Goal: Information Seeking & Learning: Learn about a topic

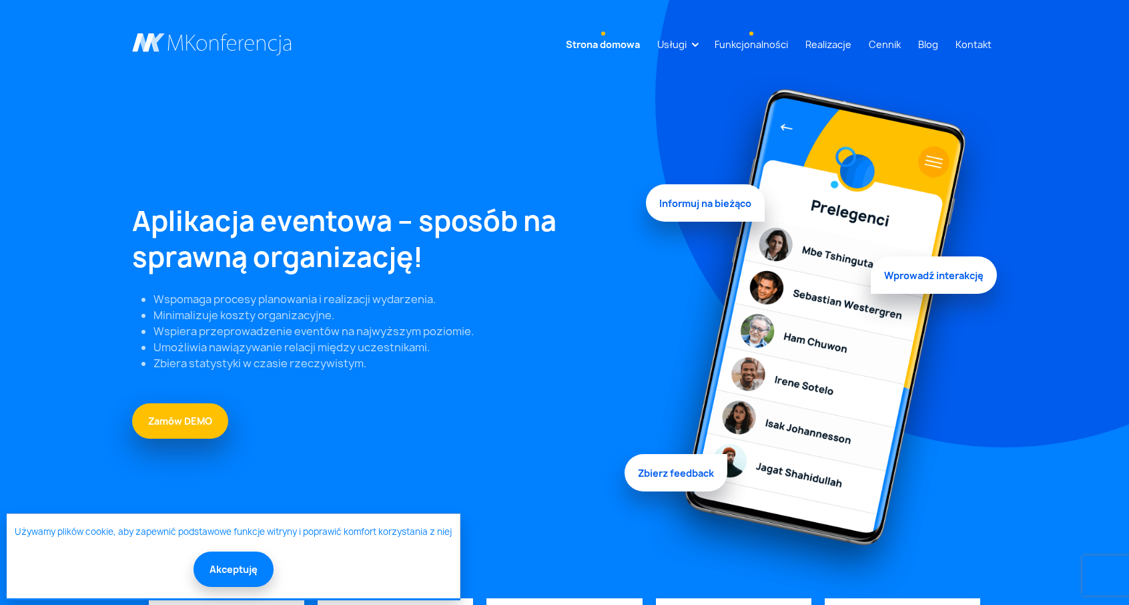
click at [754, 49] on link "Funkcjonalności" at bounding box center [751, 44] width 84 height 25
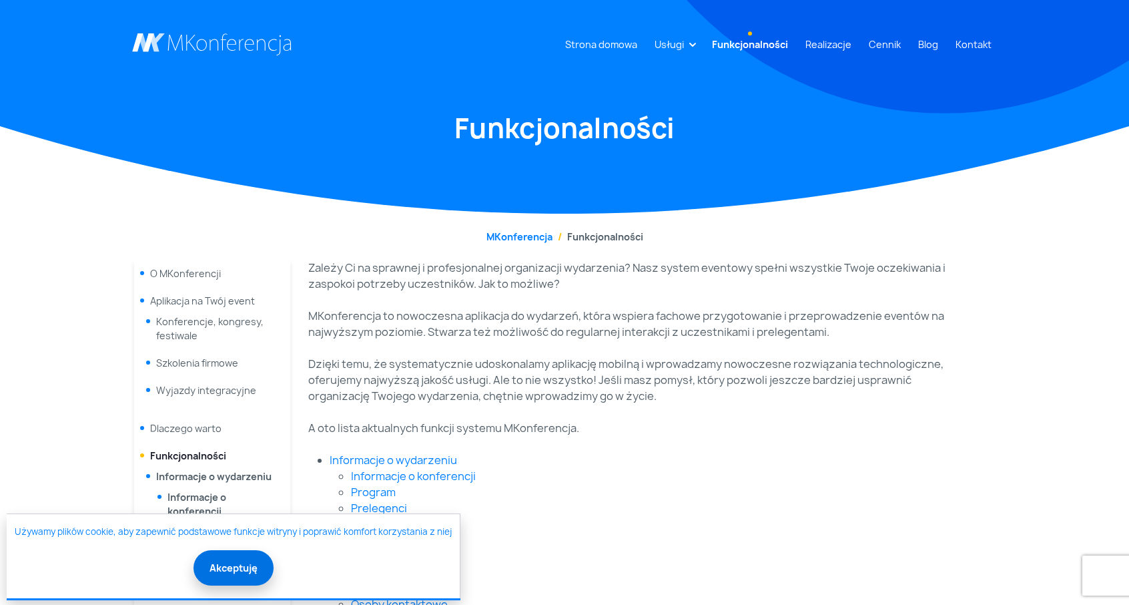
click at [250, 567] on button "Akceptuję" at bounding box center [234, 567] width 80 height 35
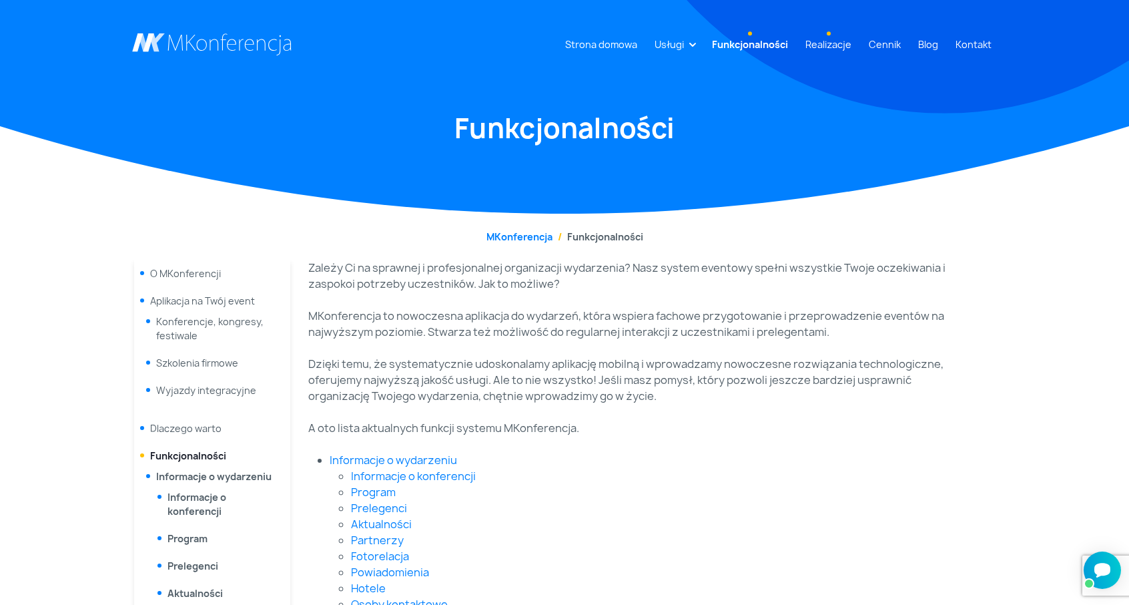
click at [828, 45] on link "Realizacje" at bounding box center [828, 44] width 57 height 25
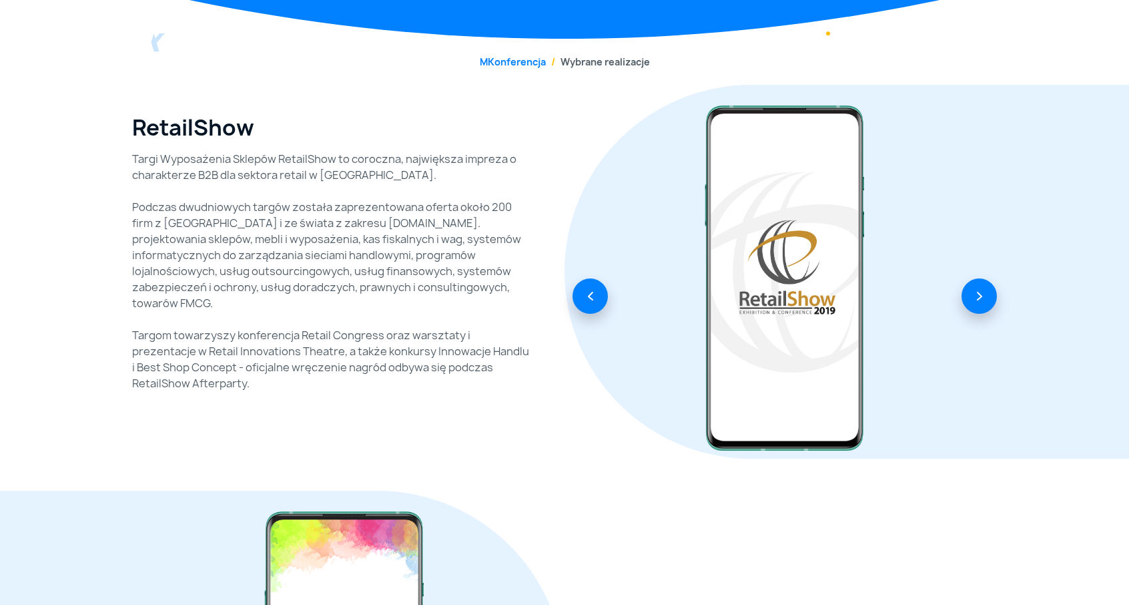
scroll to position [267, 0]
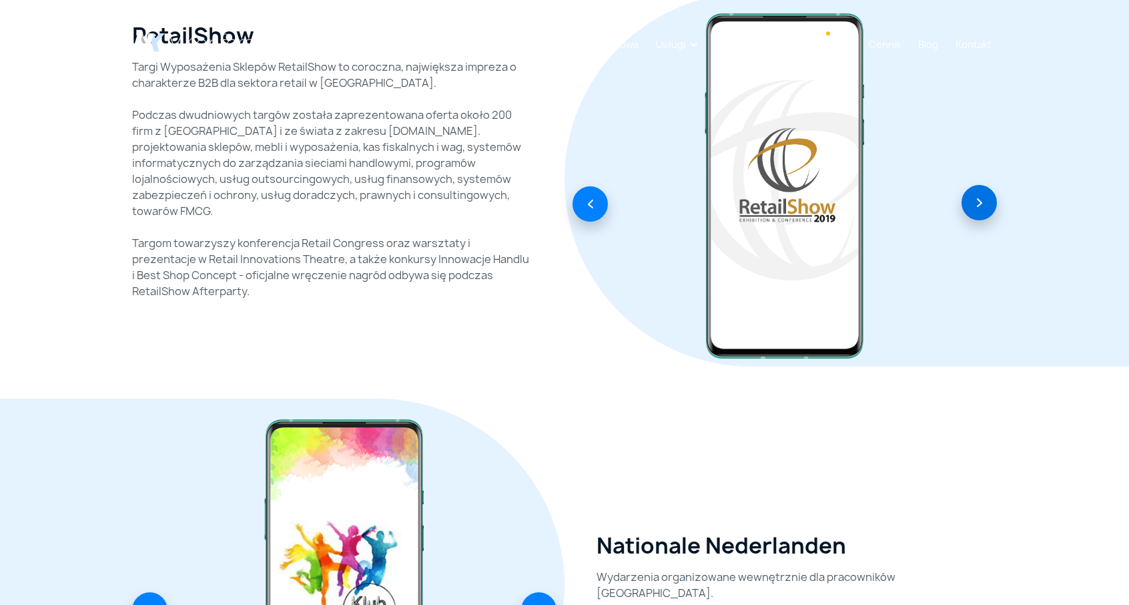
click at [982, 201] on button "button" at bounding box center [979, 202] width 35 height 35
click at [977, 200] on button "button" at bounding box center [979, 202] width 35 height 35
click at [575, 204] on button "button" at bounding box center [590, 202] width 35 height 35
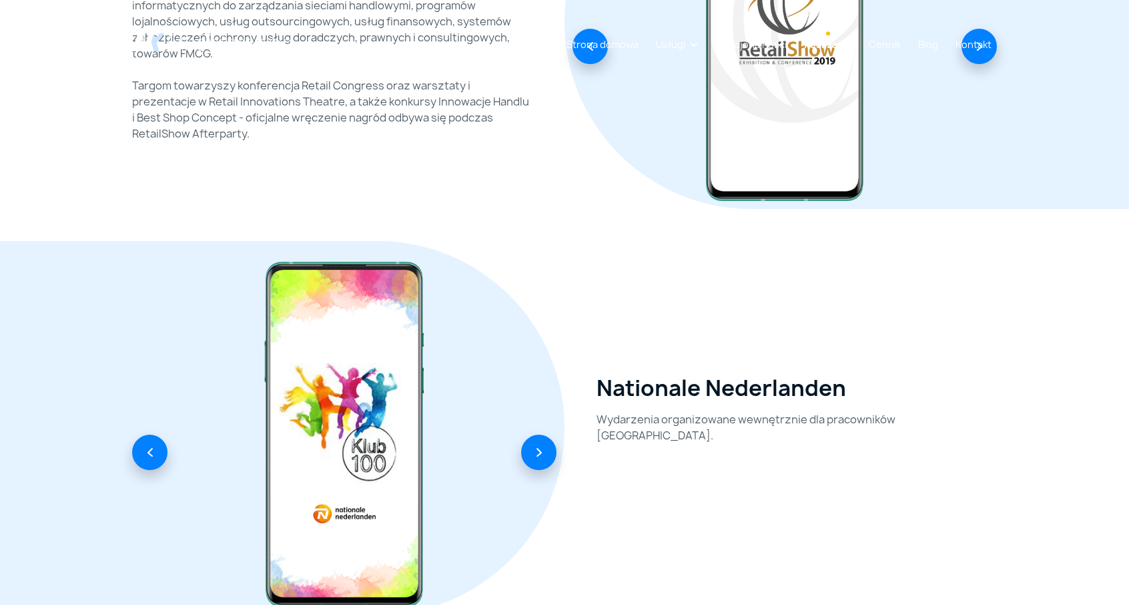
scroll to position [601, 0]
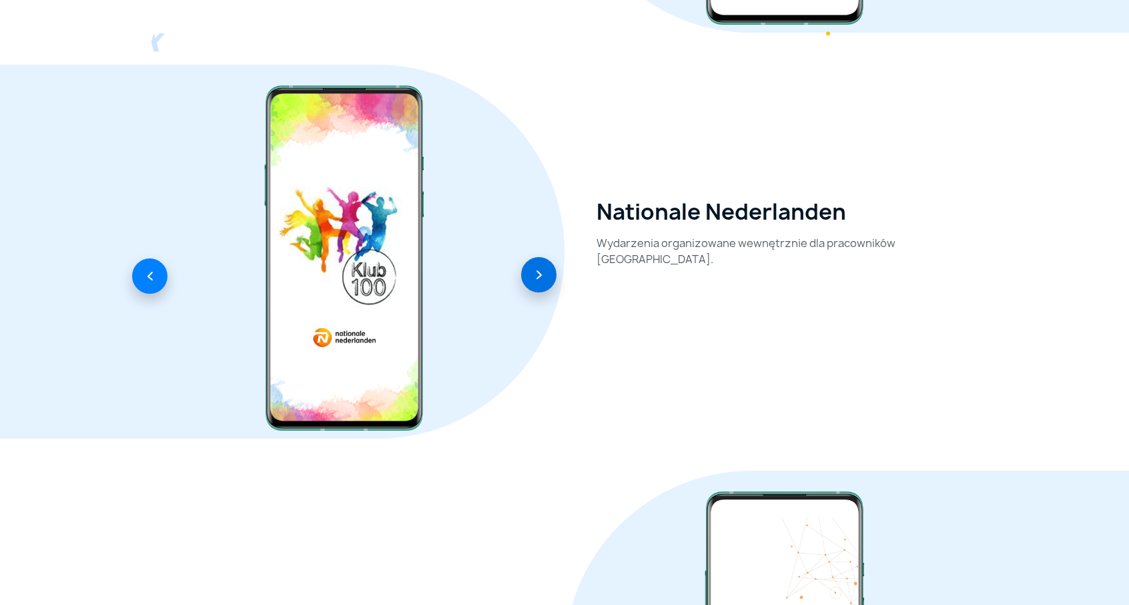
click at [553, 278] on button "button" at bounding box center [538, 274] width 35 height 35
click at [325, 270] on img at bounding box center [345, 258] width 178 height 360
click at [709, 212] on h2 "Nationale Nederlanden" at bounding box center [722, 211] width 250 height 25
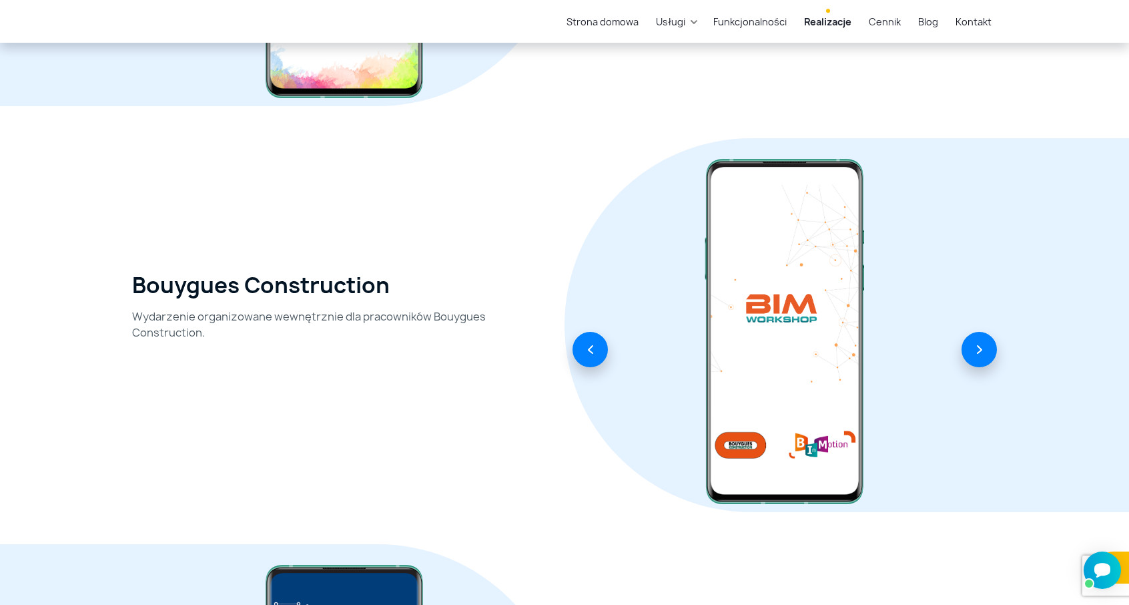
scroll to position [934, 0]
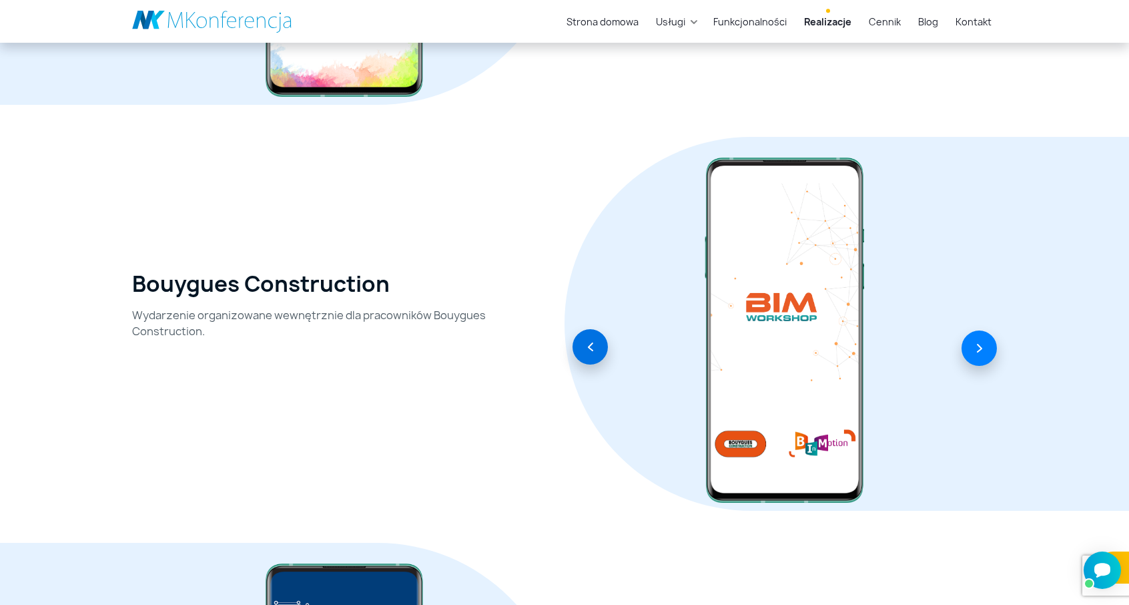
click at [594, 342] on button "button" at bounding box center [590, 346] width 35 height 35
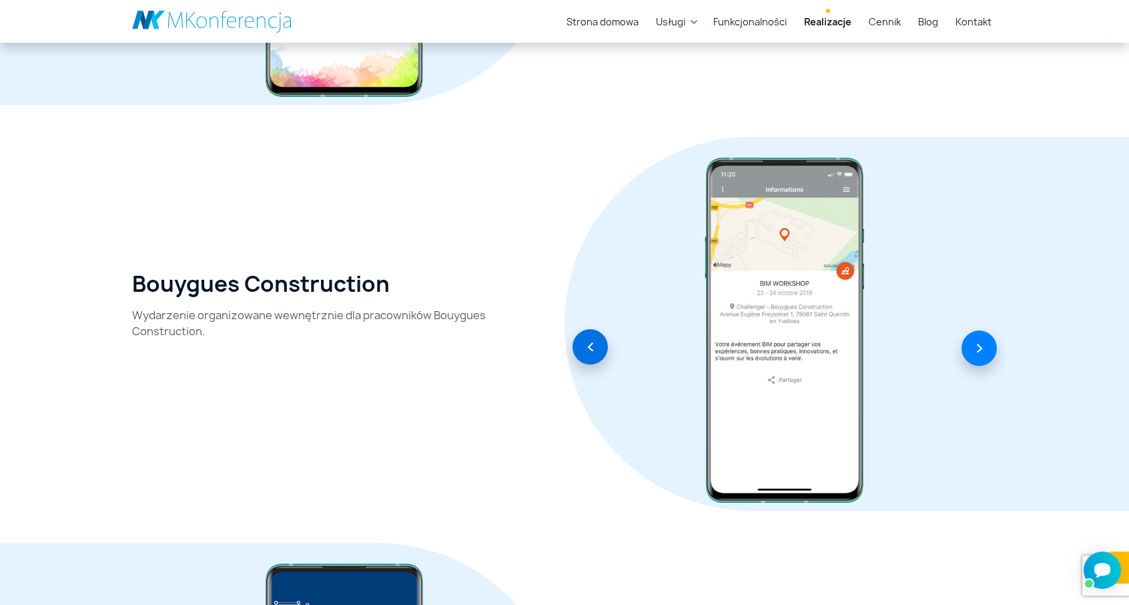
click at [594, 342] on button "button" at bounding box center [590, 346] width 35 height 35
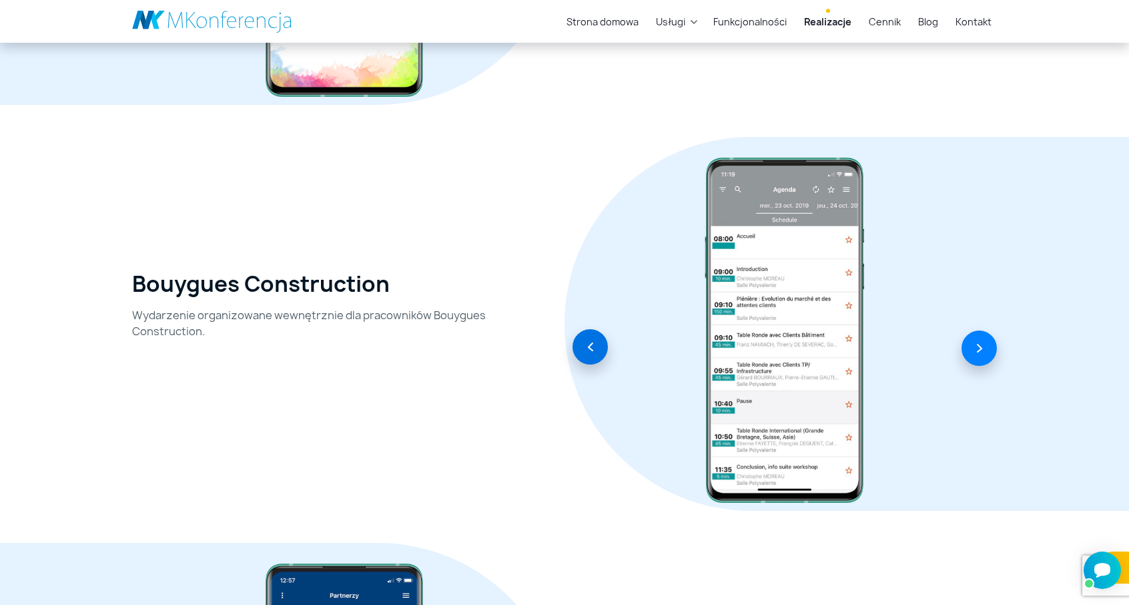
click at [594, 342] on button "button" at bounding box center [590, 346] width 35 height 35
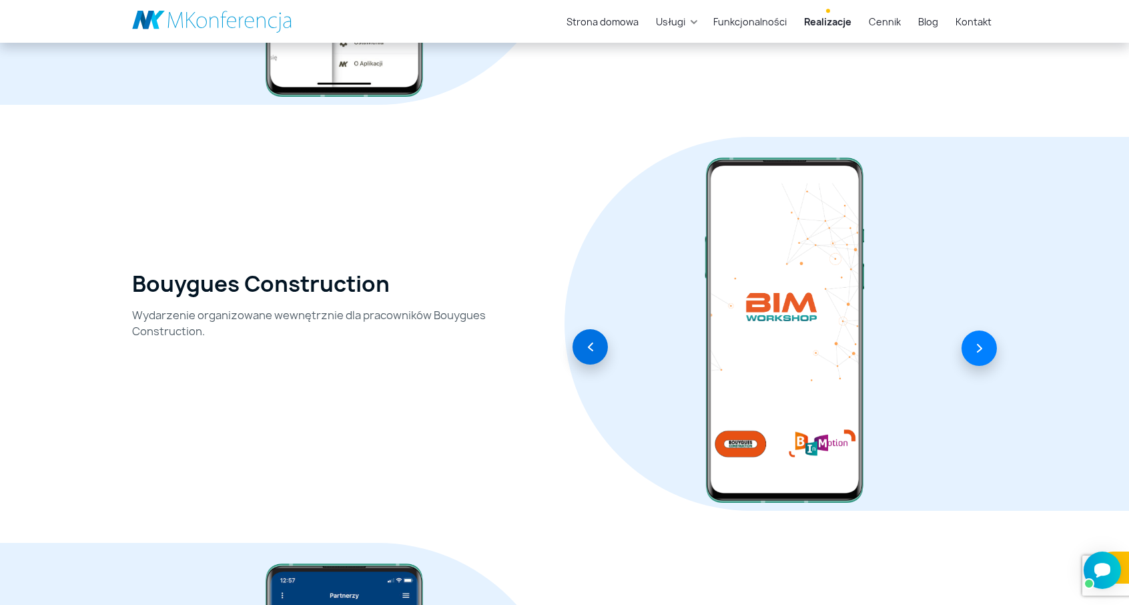
click at [594, 342] on button "button" at bounding box center [590, 346] width 35 height 35
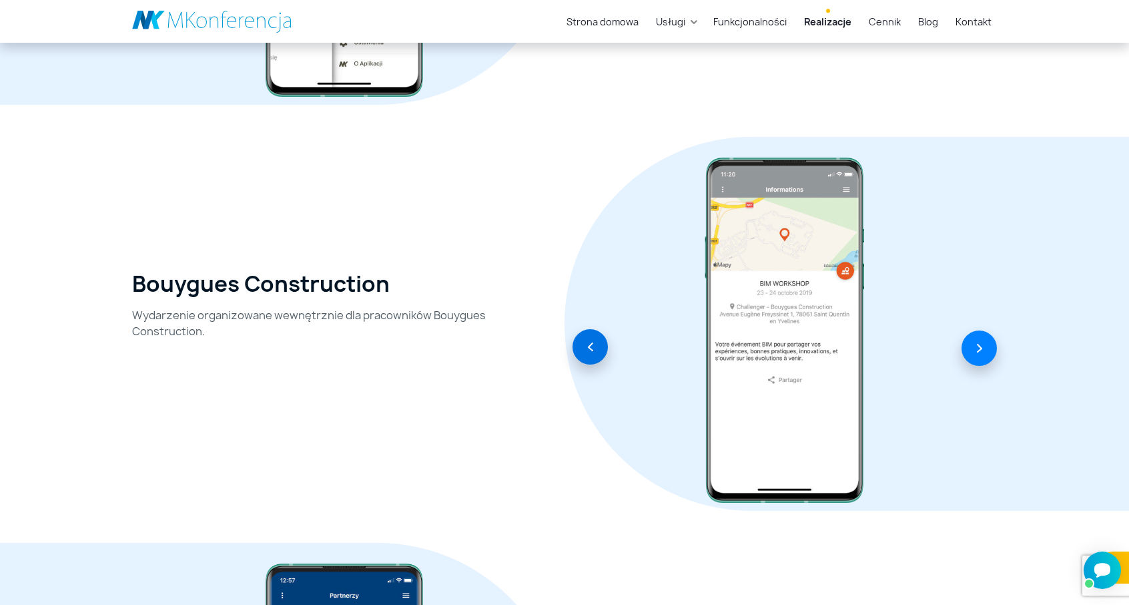
click at [594, 342] on button "button" at bounding box center [590, 346] width 35 height 35
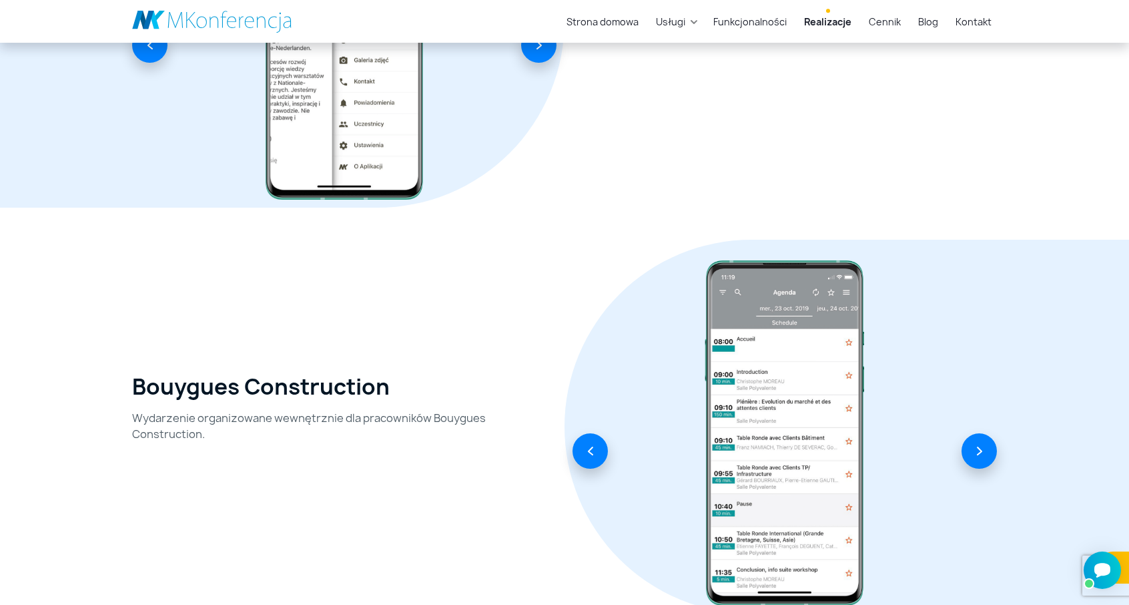
scroll to position [734, 0]
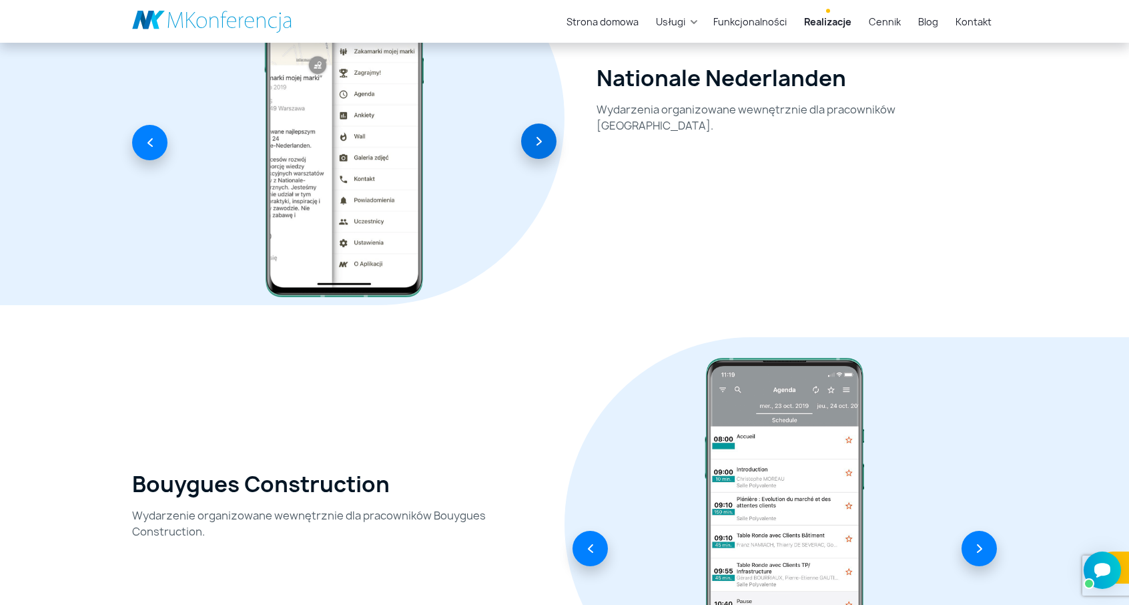
click at [539, 148] on button "button" at bounding box center [538, 140] width 35 height 35
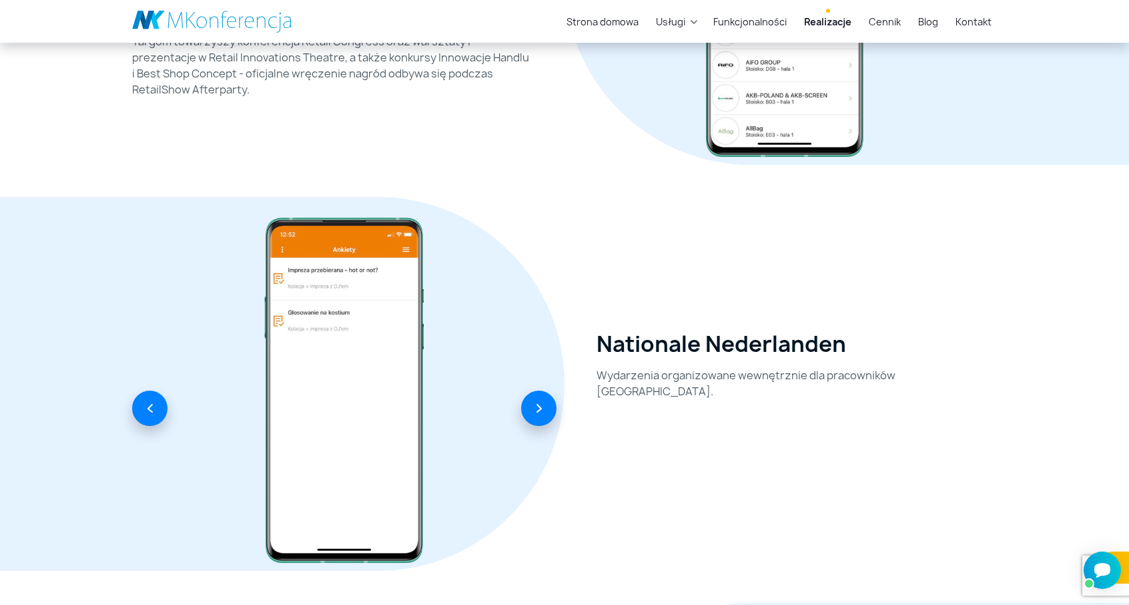
scroll to position [467, 0]
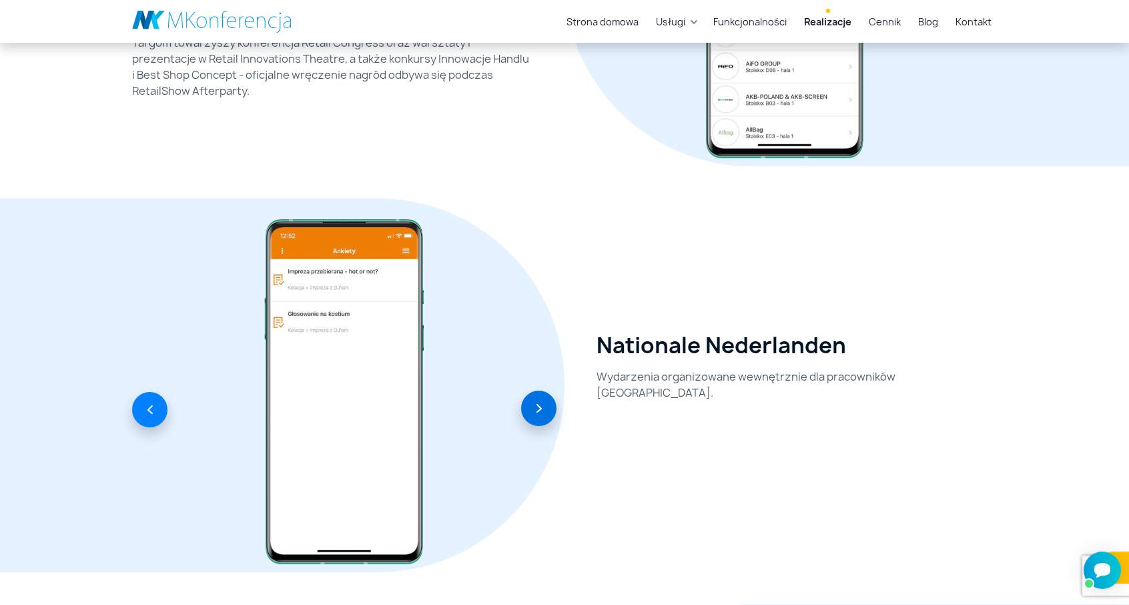
click at [541, 421] on button "button" at bounding box center [538, 407] width 35 height 35
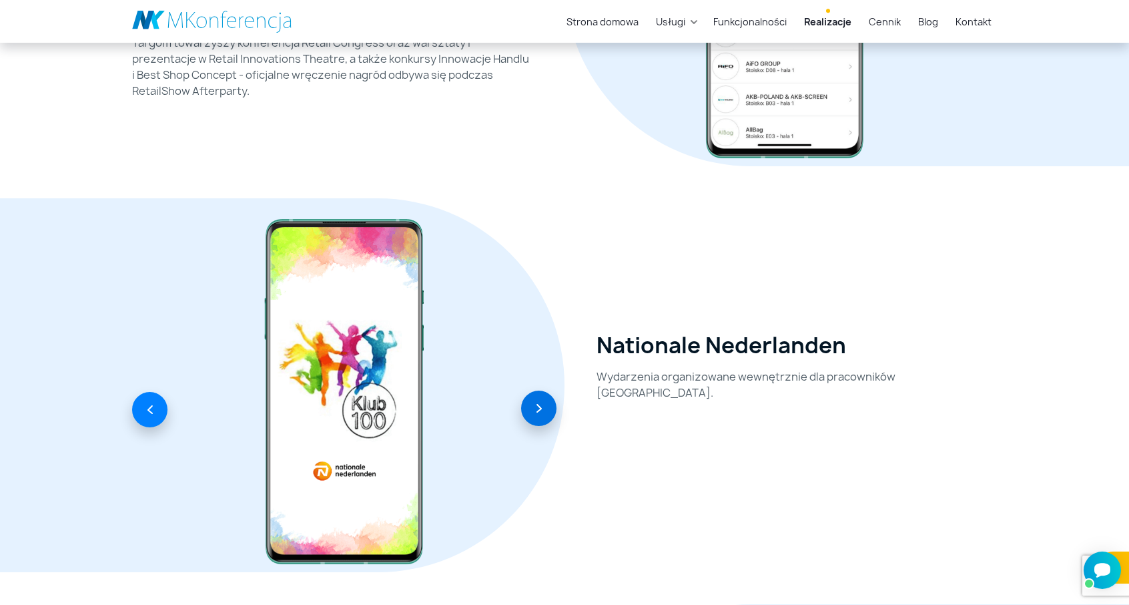
click at [541, 421] on button "button" at bounding box center [538, 407] width 35 height 35
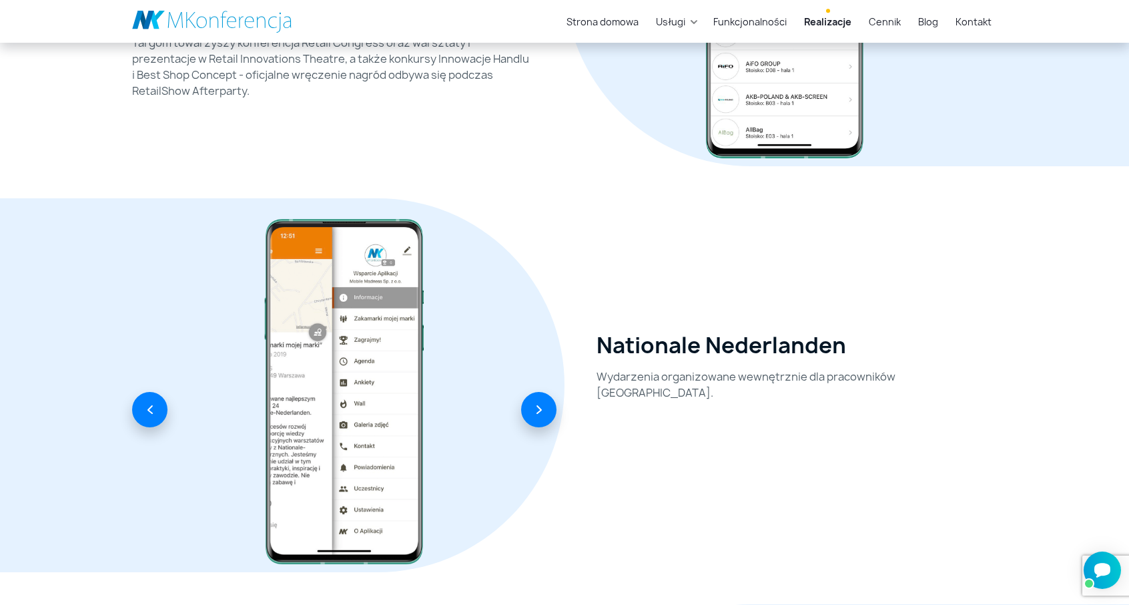
scroll to position [200, 0]
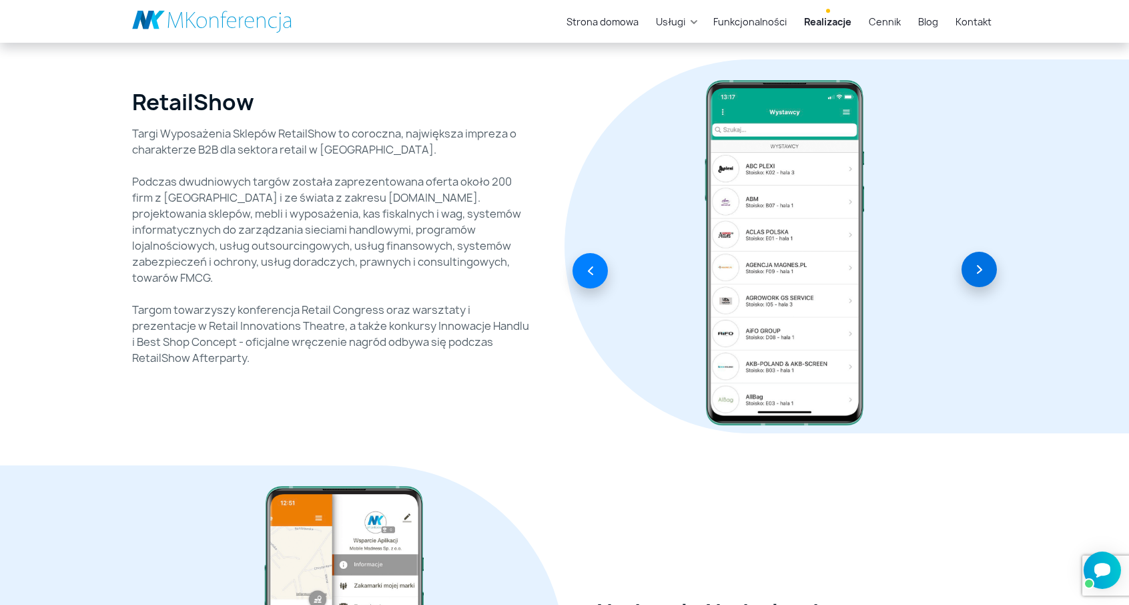
click at [972, 274] on button "button" at bounding box center [979, 269] width 35 height 35
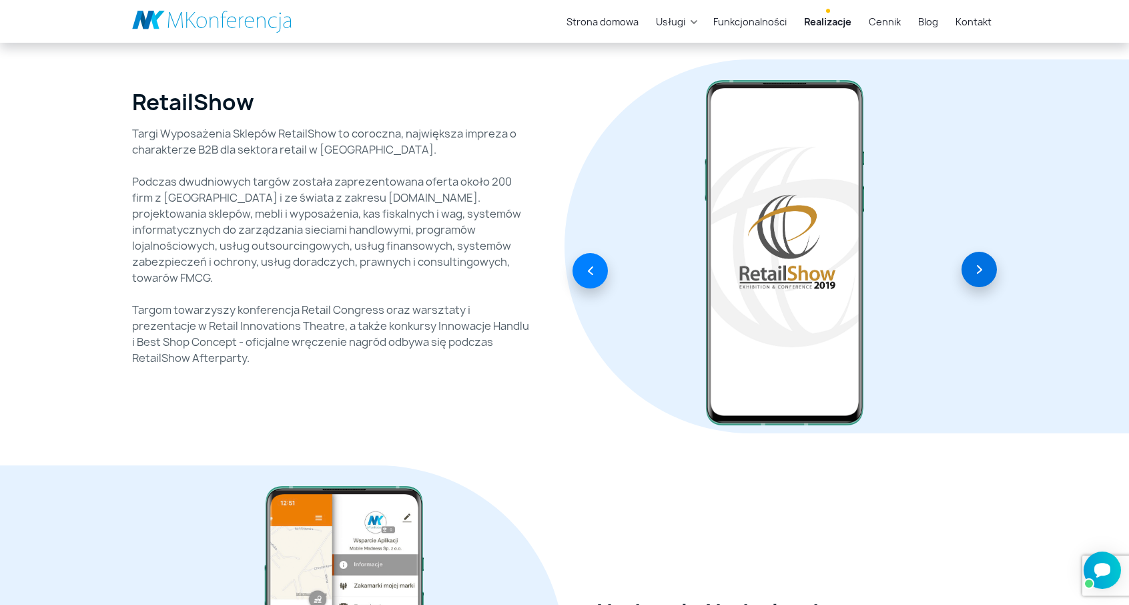
click at [972, 274] on button "button" at bounding box center [979, 269] width 35 height 35
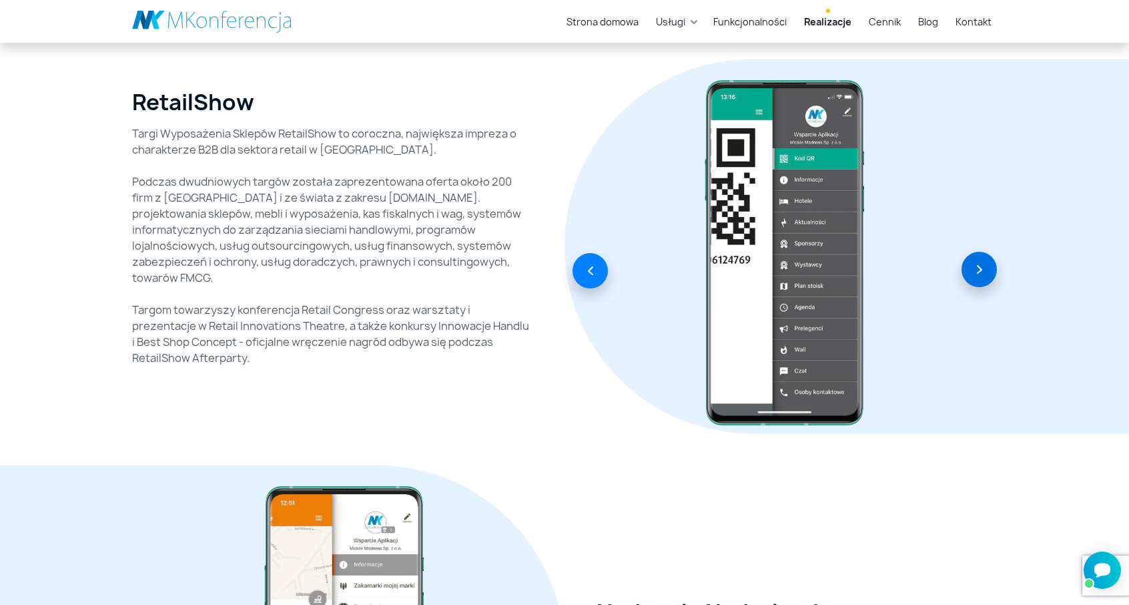
click at [972, 274] on button "button" at bounding box center [979, 269] width 35 height 35
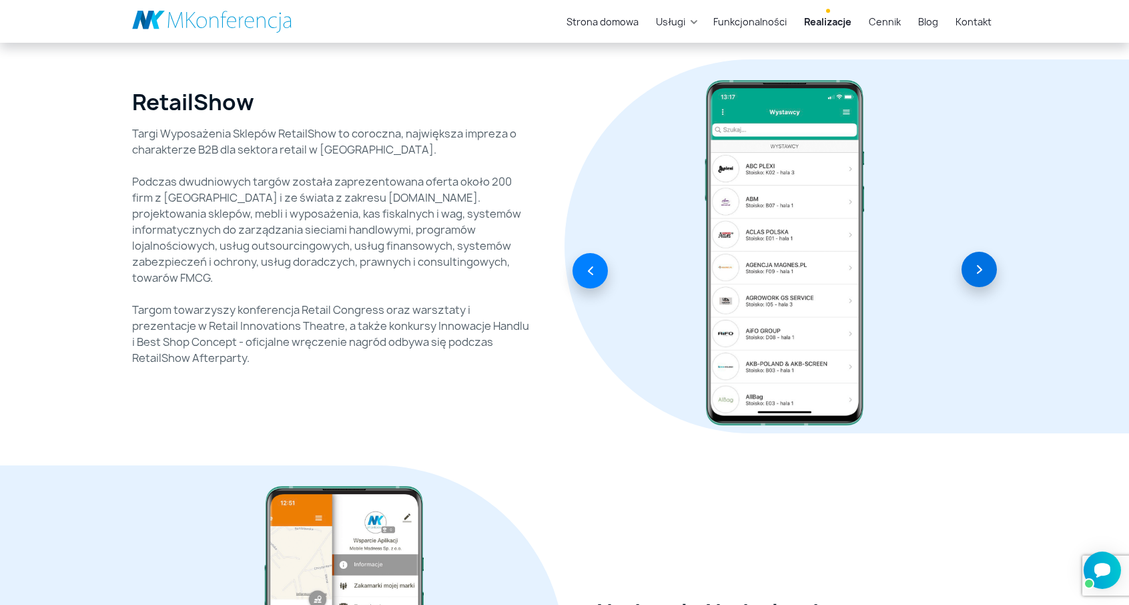
click at [972, 274] on button "button" at bounding box center [979, 269] width 35 height 35
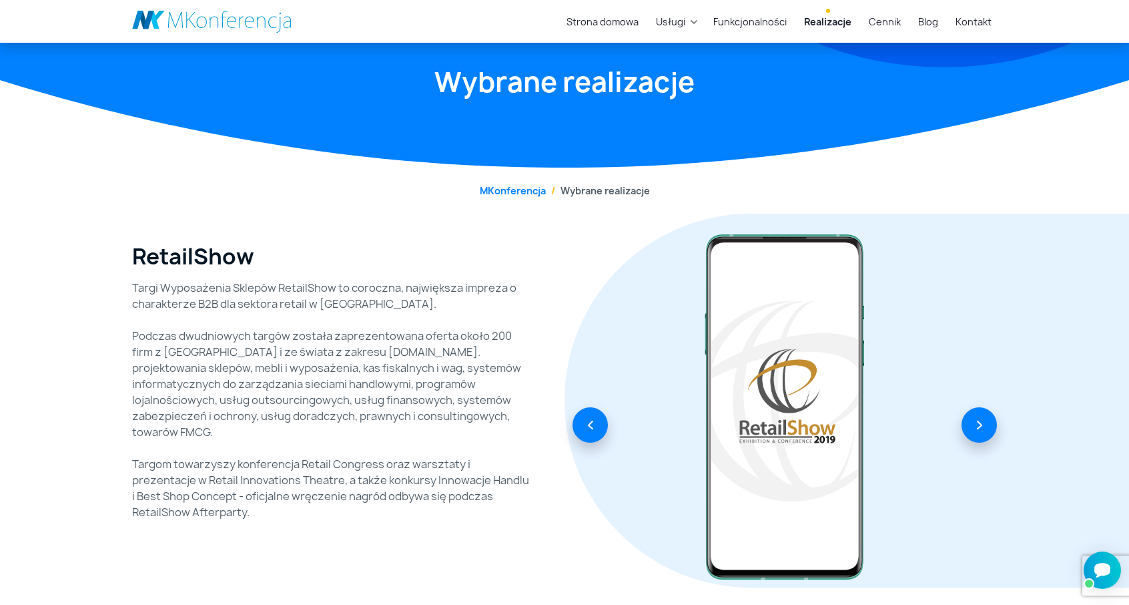
scroll to position [0, 0]
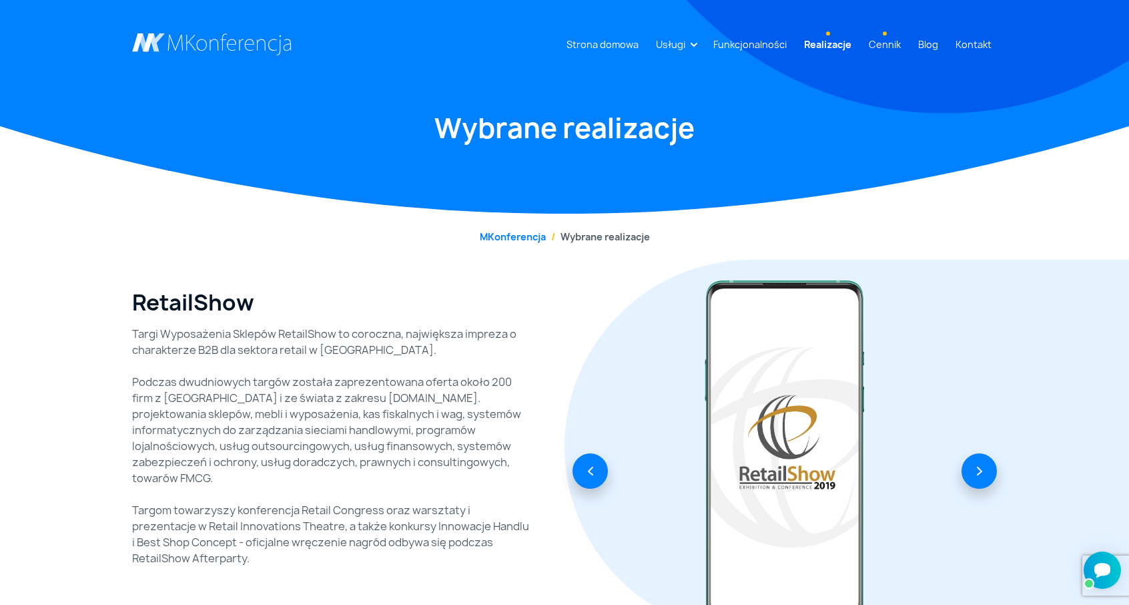
click at [884, 45] on link "Cennik" at bounding box center [885, 44] width 43 height 25
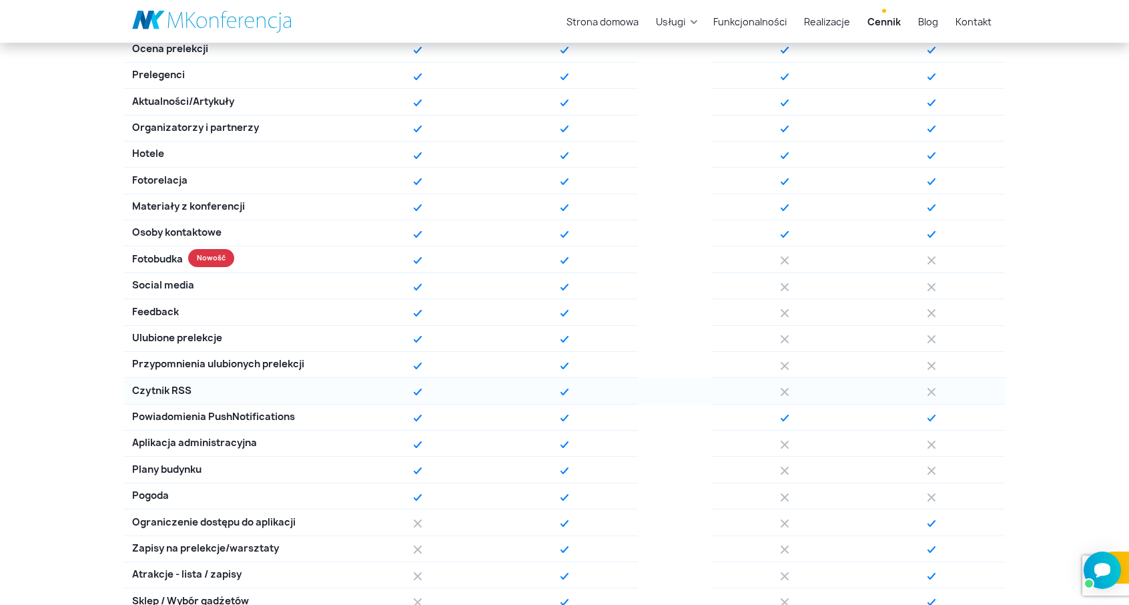
scroll to position [667, 0]
